Goal: Navigation & Orientation: Understand site structure

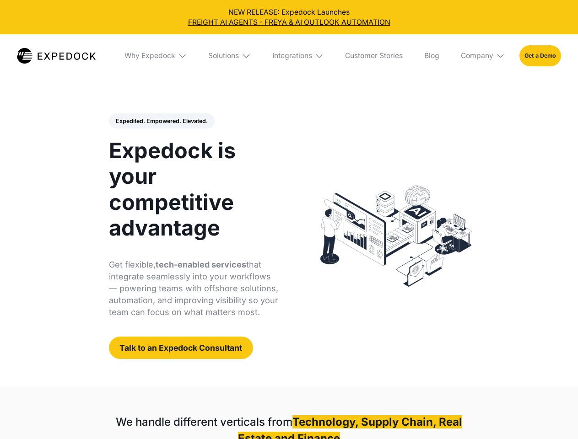
select select
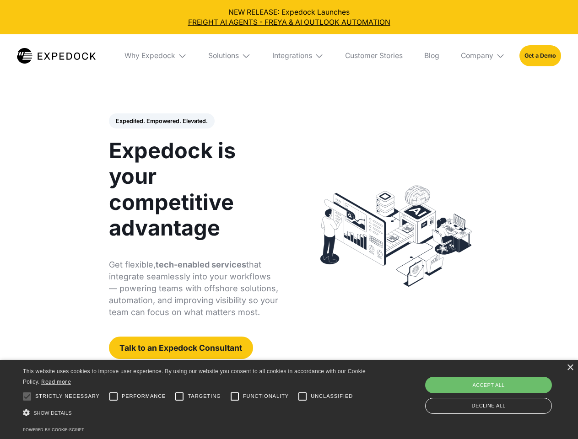
click at [289, 56] on div "Integrations" at bounding box center [292, 55] width 40 height 9
click at [156, 56] on div "Why Expedock" at bounding box center [150, 55] width 51 height 9
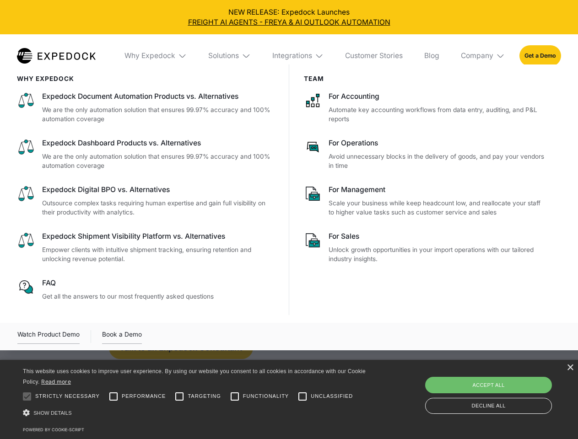
click at [230, 56] on div "Solutions" at bounding box center [223, 55] width 31 height 9
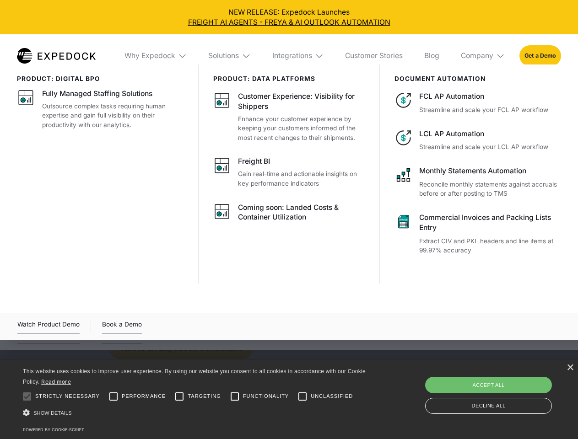
click at [298, 56] on div "Integrations" at bounding box center [292, 55] width 40 height 9
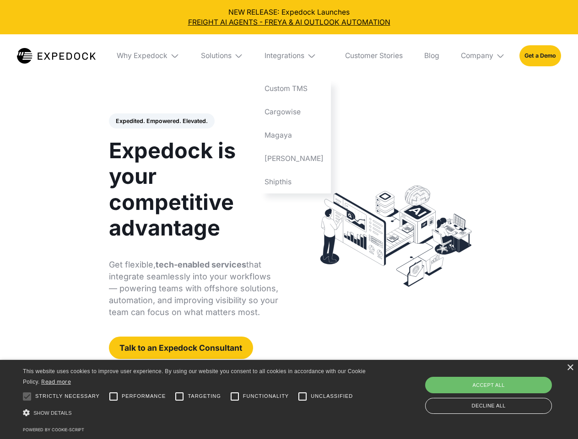
click at [483, 56] on div "Company" at bounding box center [477, 55] width 33 height 9
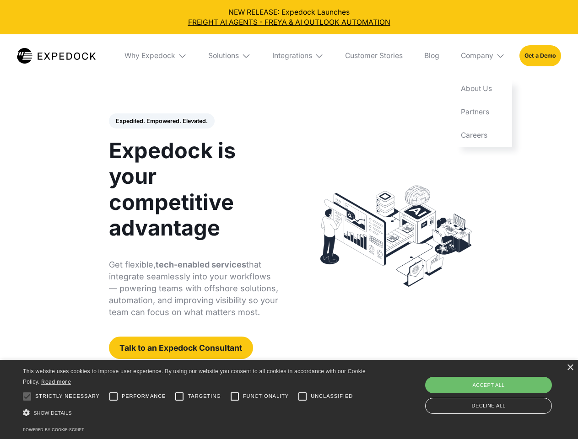
click at [161, 121] on div "Expedited. Empowered. Elevated. Automate Freight Document Extraction at 99.97% …" at bounding box center [194, 237] width 170 height 246
click at [27, 397] on div at bounding box center [27, 397] width 18 height 18
click at [114, 397] on input "Performance" at bounding box center [113, 397] width 18 height 18
checkbox input "true"
click at [179, 397] on input "Targeting" at bounding box center [179, 397] width 18 height 18
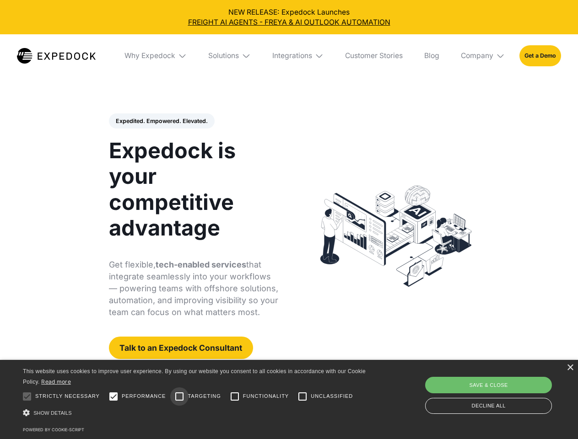
checkbox input "true"
click at [235, 397] on input "Functionality" at bounding box center [235, 397] width 18 height 18
checkbox input "true"
